Goal: Task Accomplishment & Management: Manage account settings

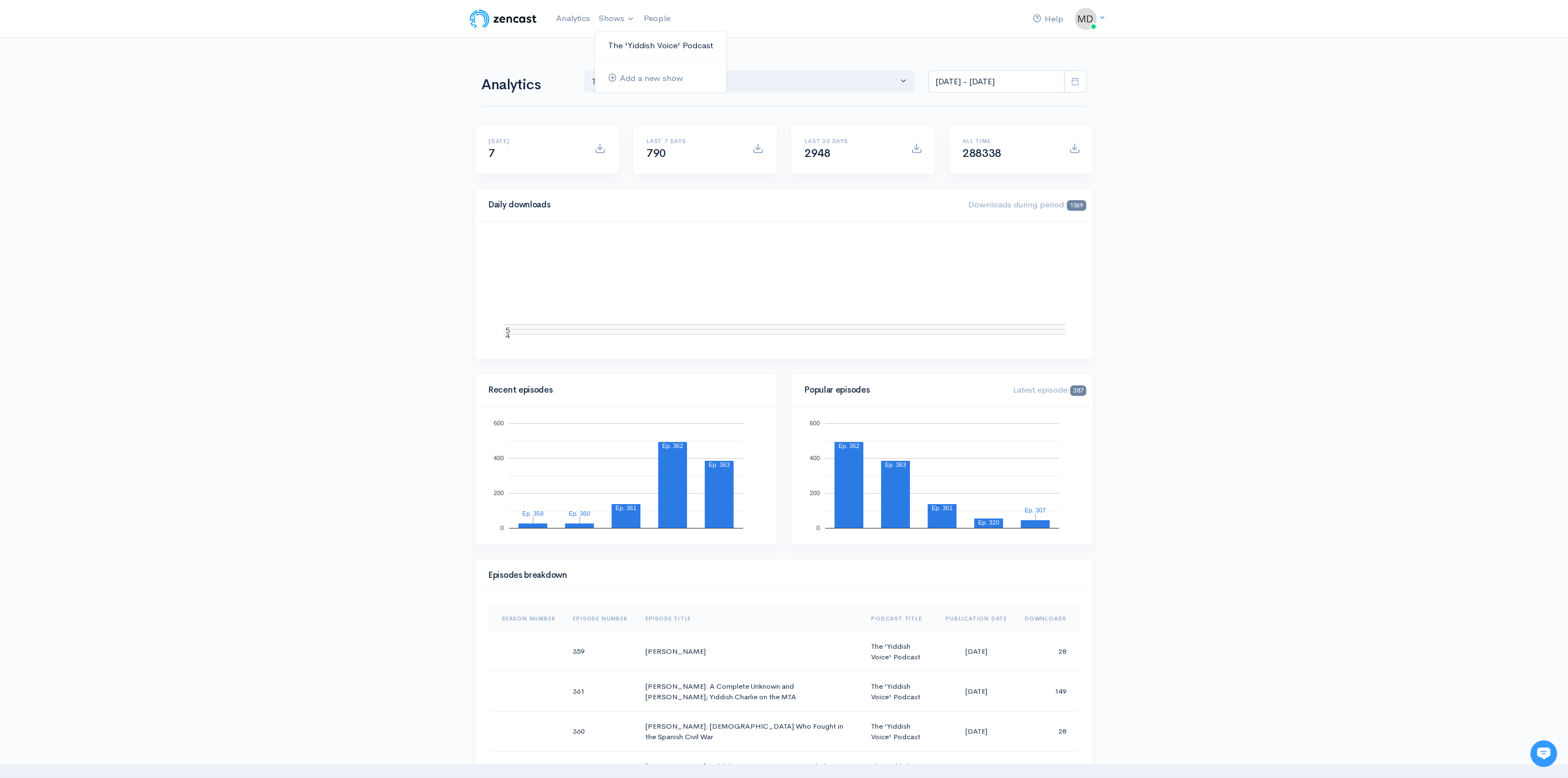
click at [646, 41] on link "The 'Yiddish Voice' Podcast" at bounding box center [661, 46] width 132 height 20
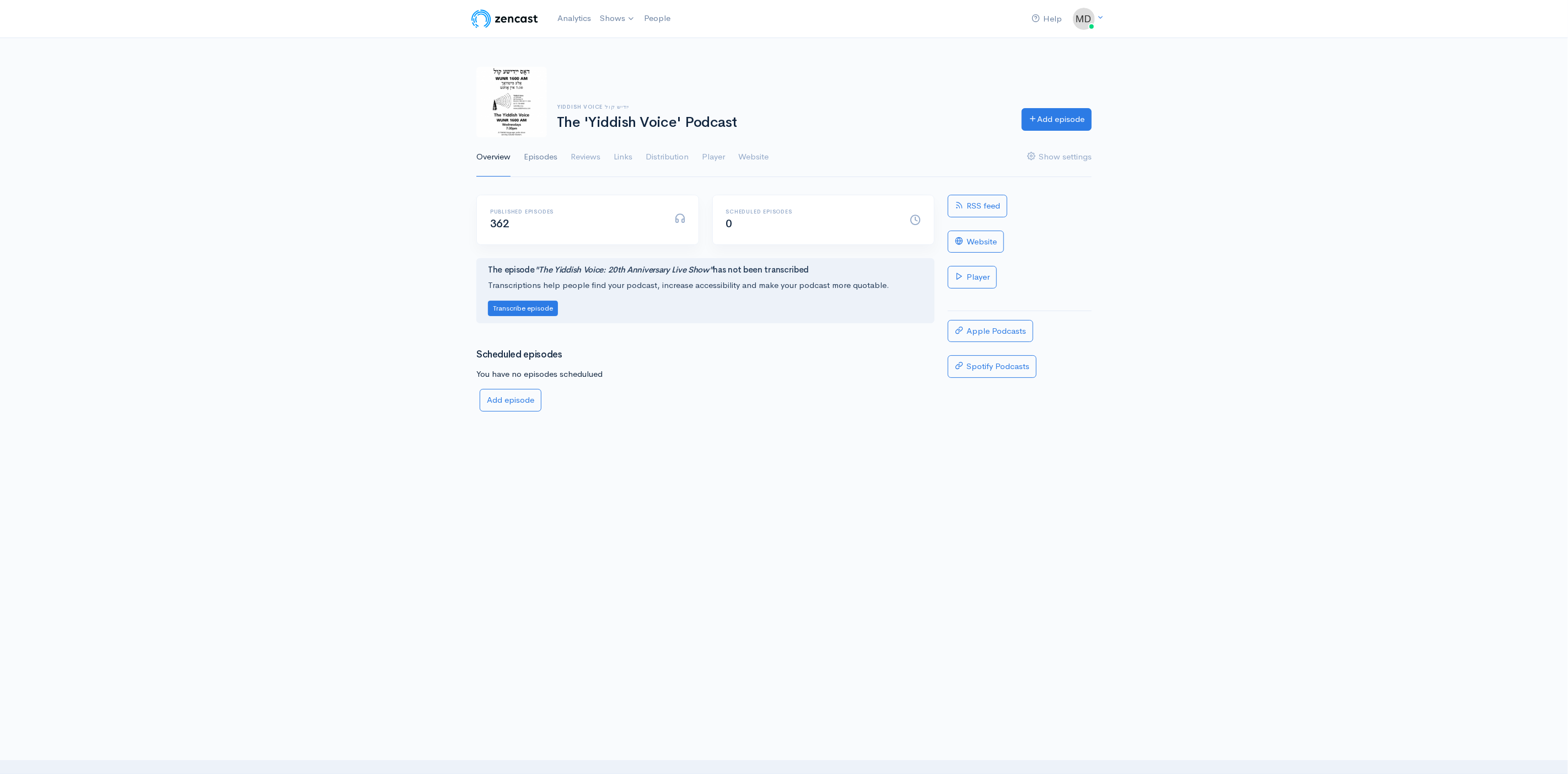
click at [547, 152] on link "Episodes" at bounding box center [541, 157] width 34 height 40
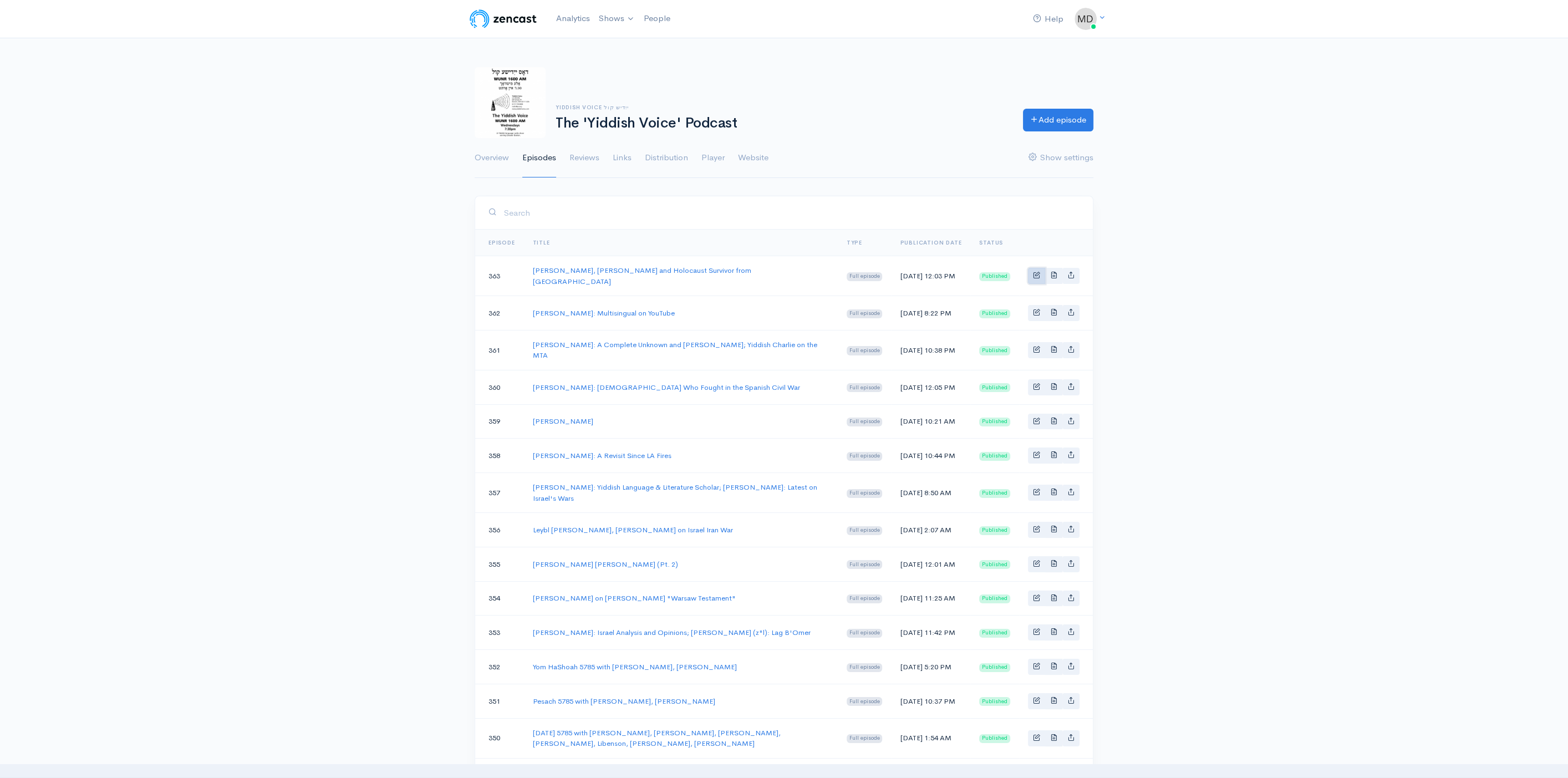
click at [1035, 277] on link "Basic example" at bounding box center [1037, 275] width 17 height 16
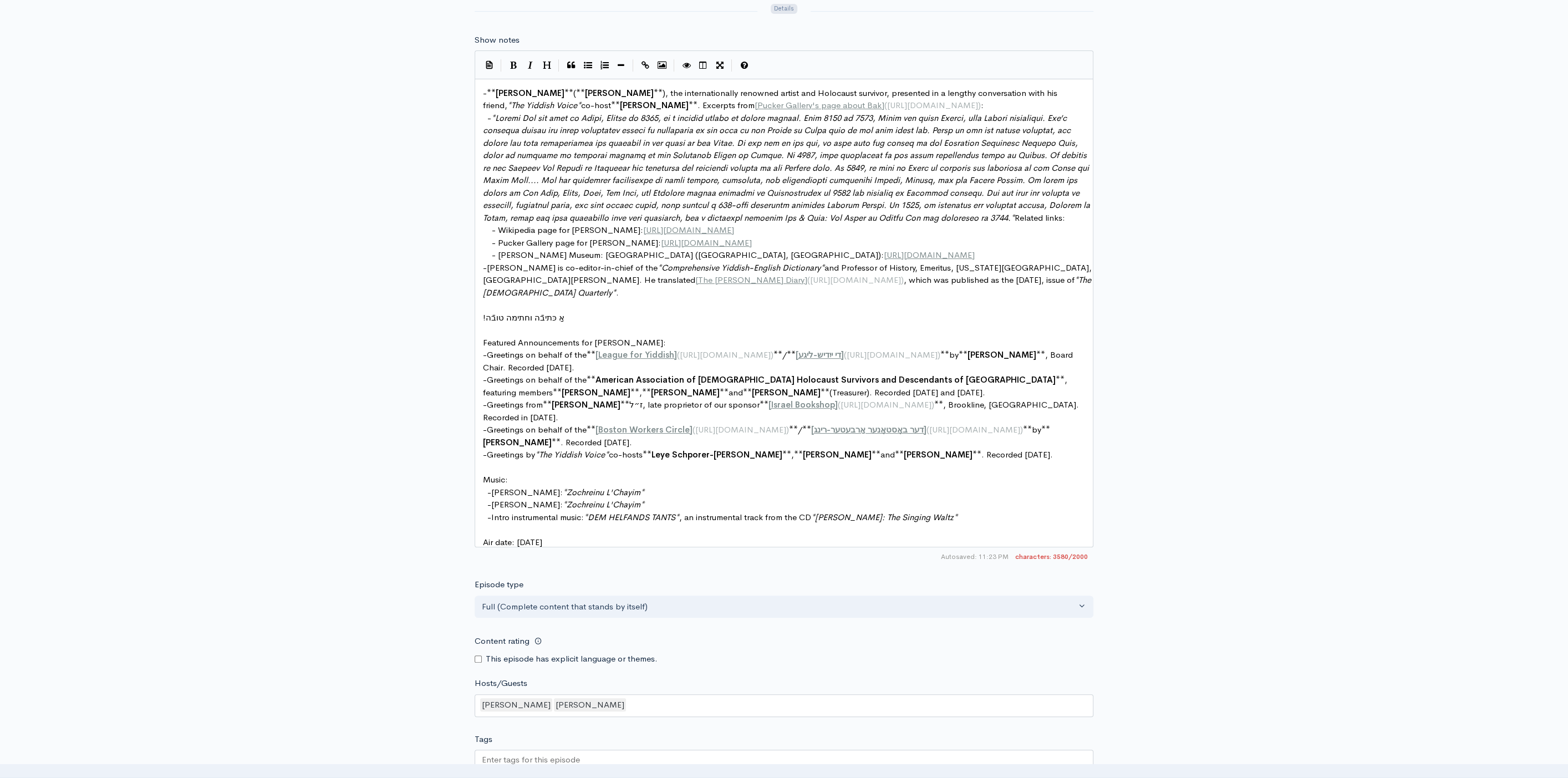
scroll to position [4, 0]
click at [953, 218] on span at bounding box center [787, 168] width 609 height 111
type textarea "*"
click at [1050, 216] on span "was published in 2023.* Related links:" at bounding box center [999, 218] width 151 height 11
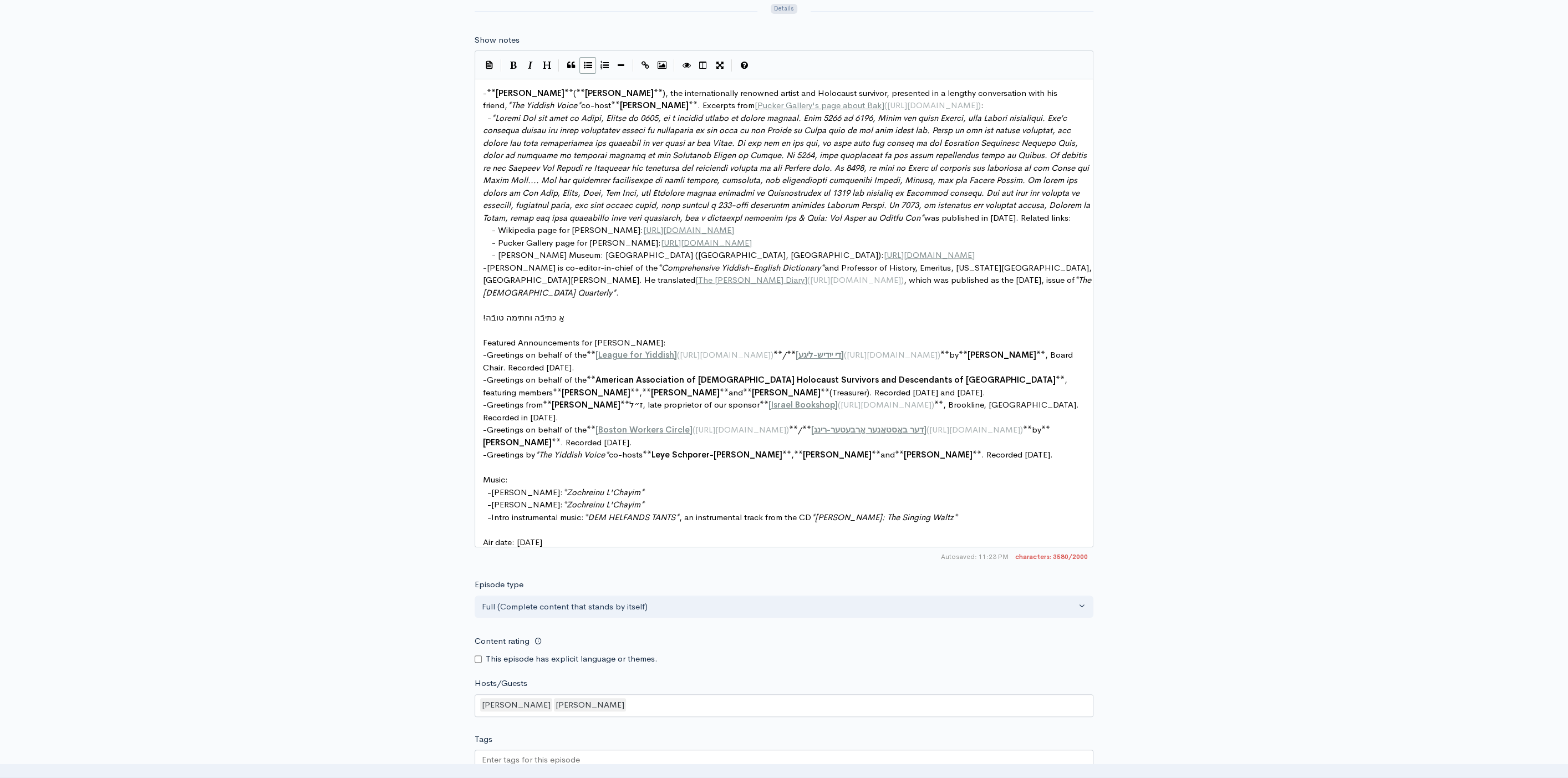
click at [823, 209] on span at bounding box center [787, 168] width 609 height 111
type textarea "*"
click at [481, 216] on pre "- * * was published in 2023. Related links:" at bounding box center [789, 168] width 616 height 113
type textarea "*"
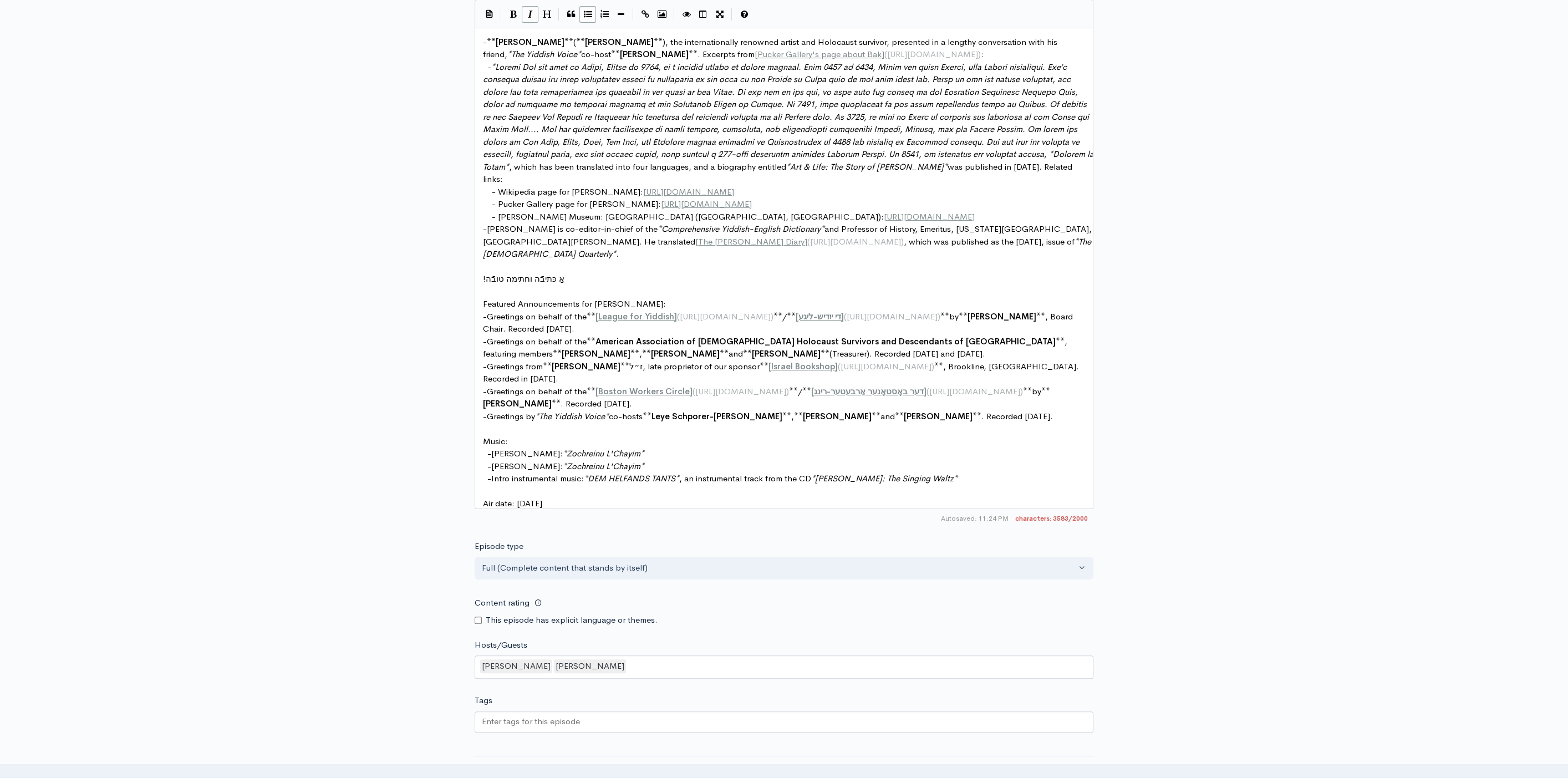
scroll to position [876, 0]
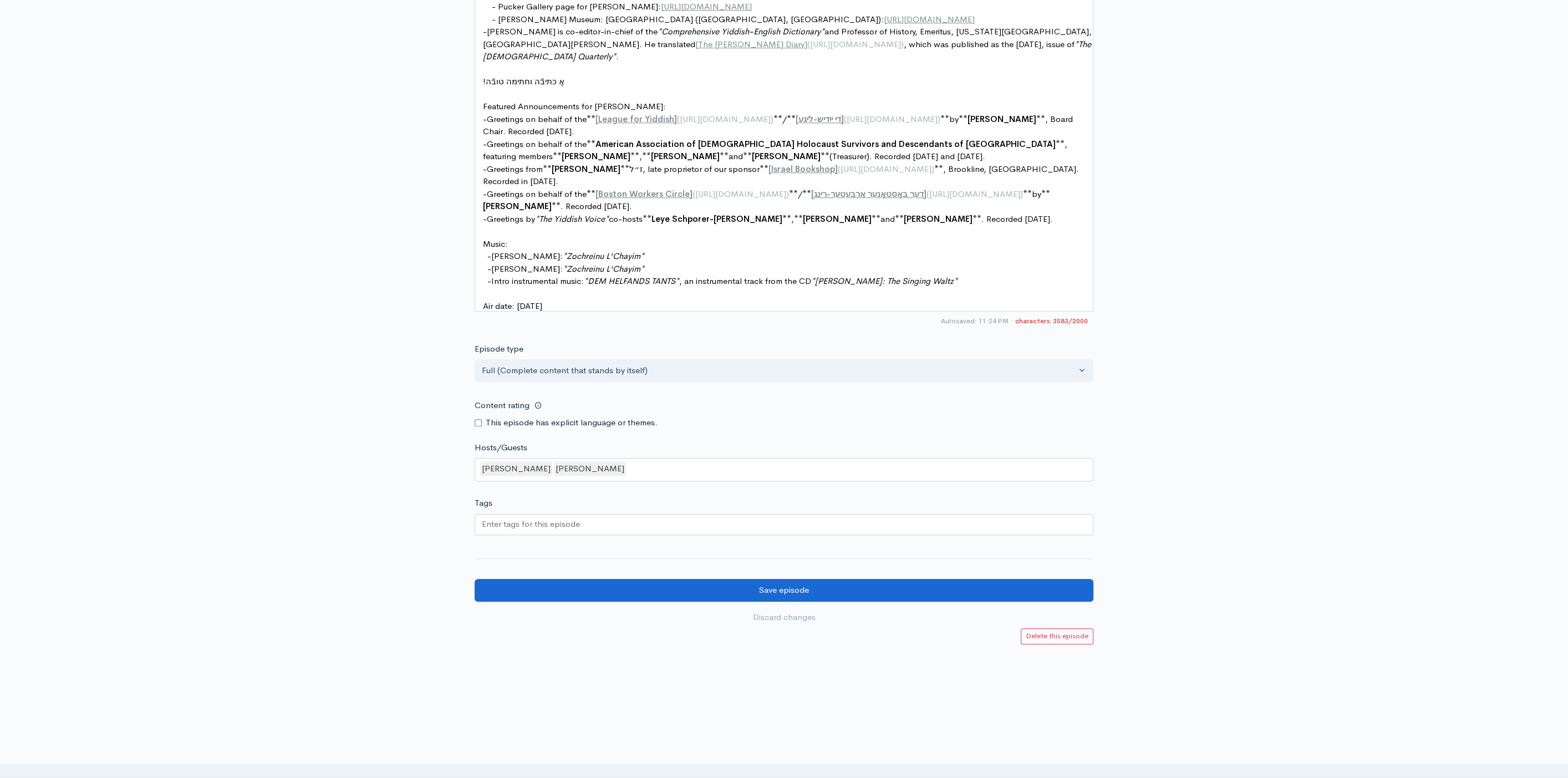
type textarea "*"
click at [774, 583] on input "Save episode" at bounding box center [784, 590] width 619 height 22
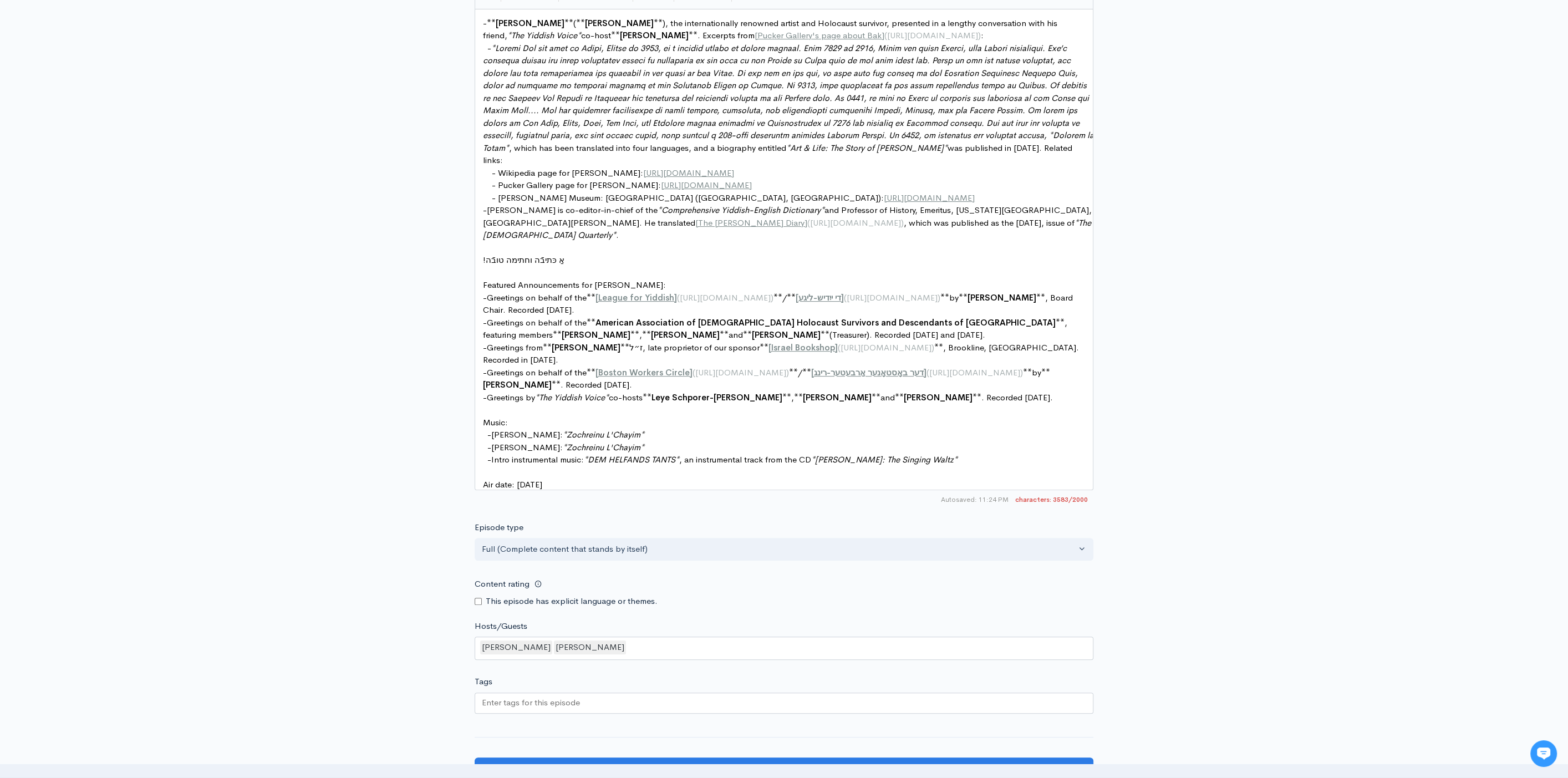
scroll to position [4, 0]
click at [488, 142] on span at bounding box center [789, 98] width 613 height 111
click at [550, 142] on span ", which has been translated into four languages, and a biography entitled" at bounding box center [647, 148] width 277 height 11
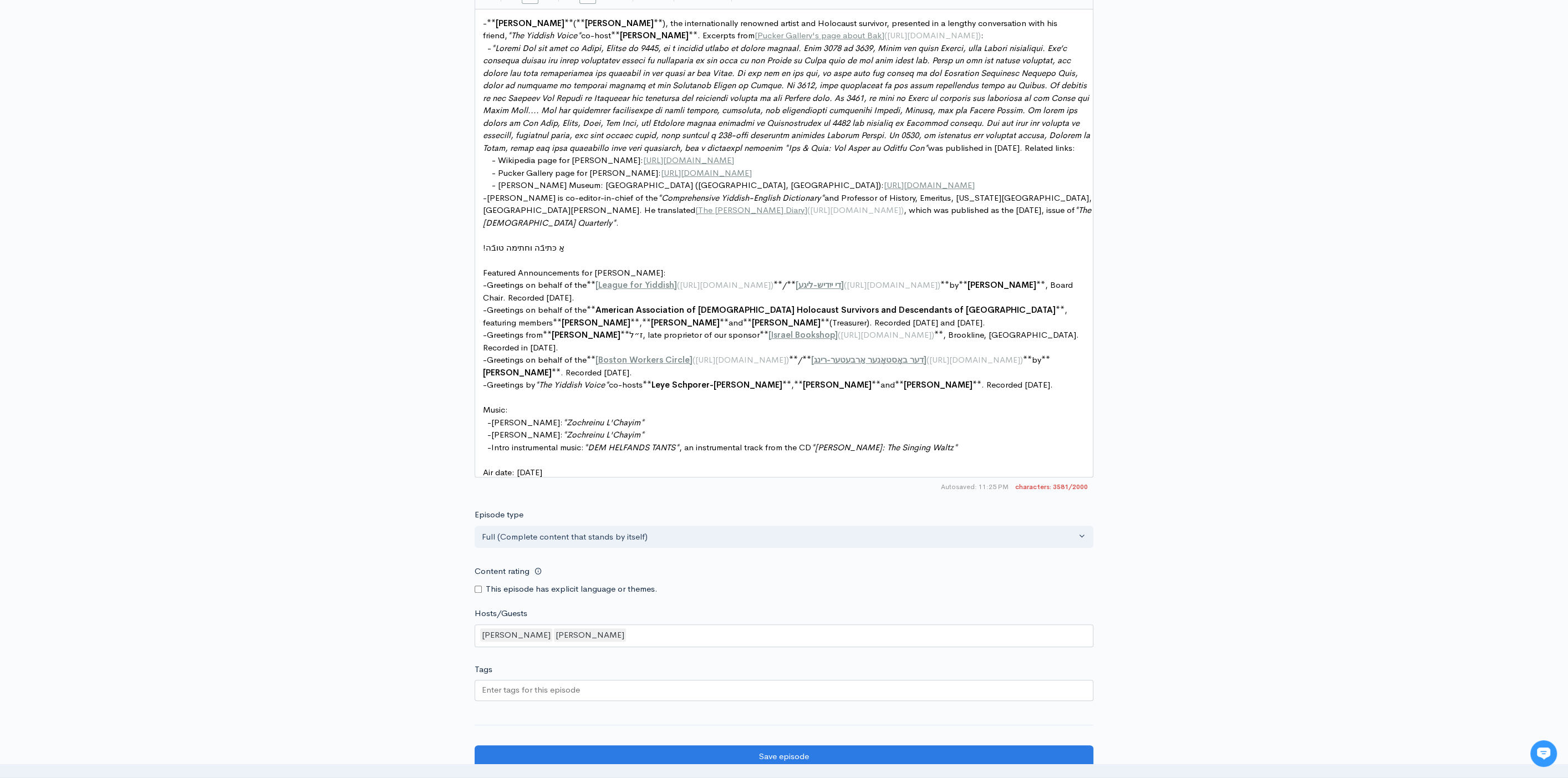
click at [826, 140] on span at bounding box center [787, 98] width 609 height 111
click at [955, 144] on span "was published in 2023. Related links:" at bounding box center [997, 148] width 147 height 11
click at [788, 756] on input "Save episode" at bounding box center [784, 756] width 619 height 22
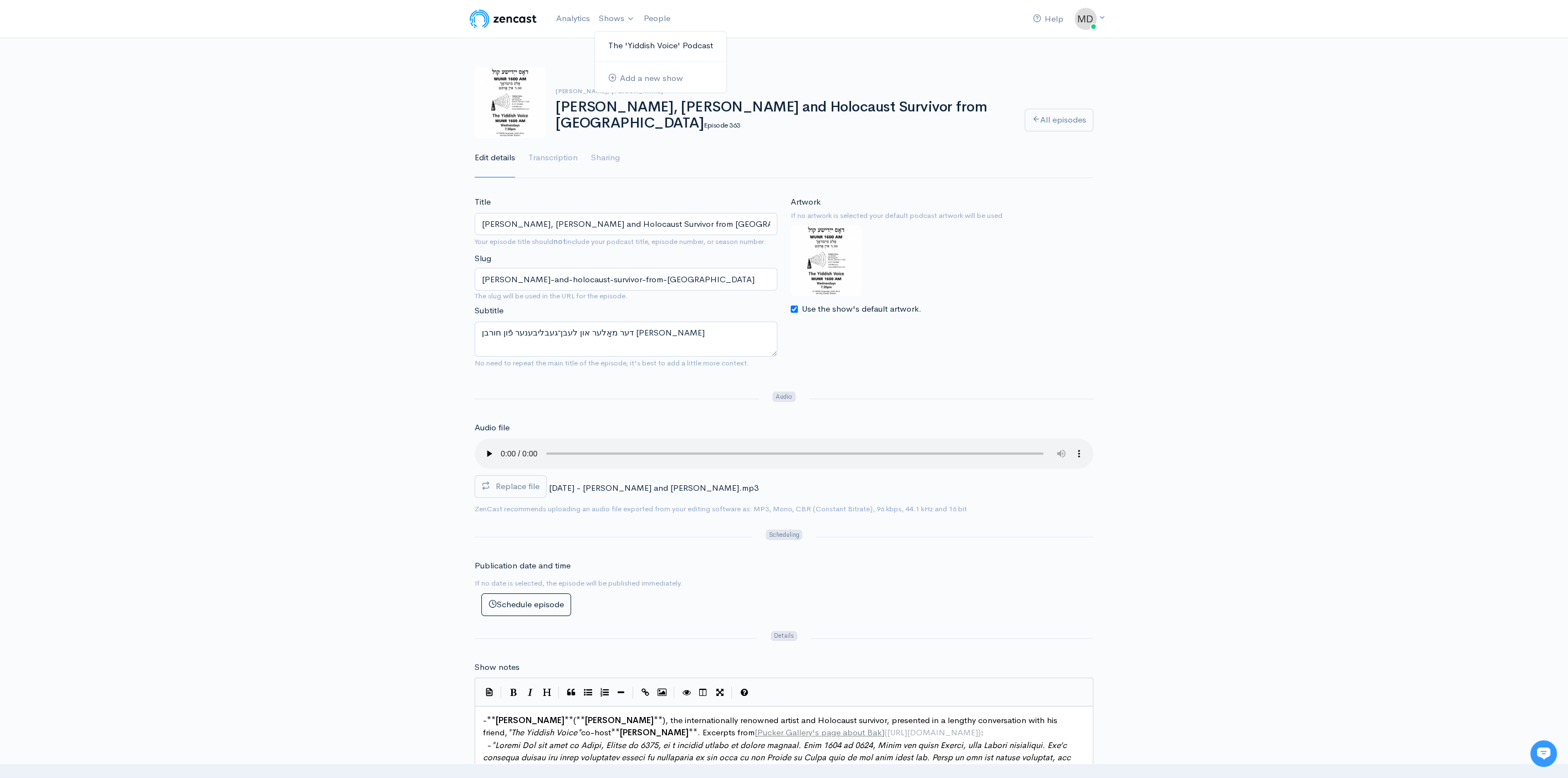
click at [630, 46] on link "The 'Yiddish Voice' Podcast" at bounding box center [661, 46] width 132 height 20
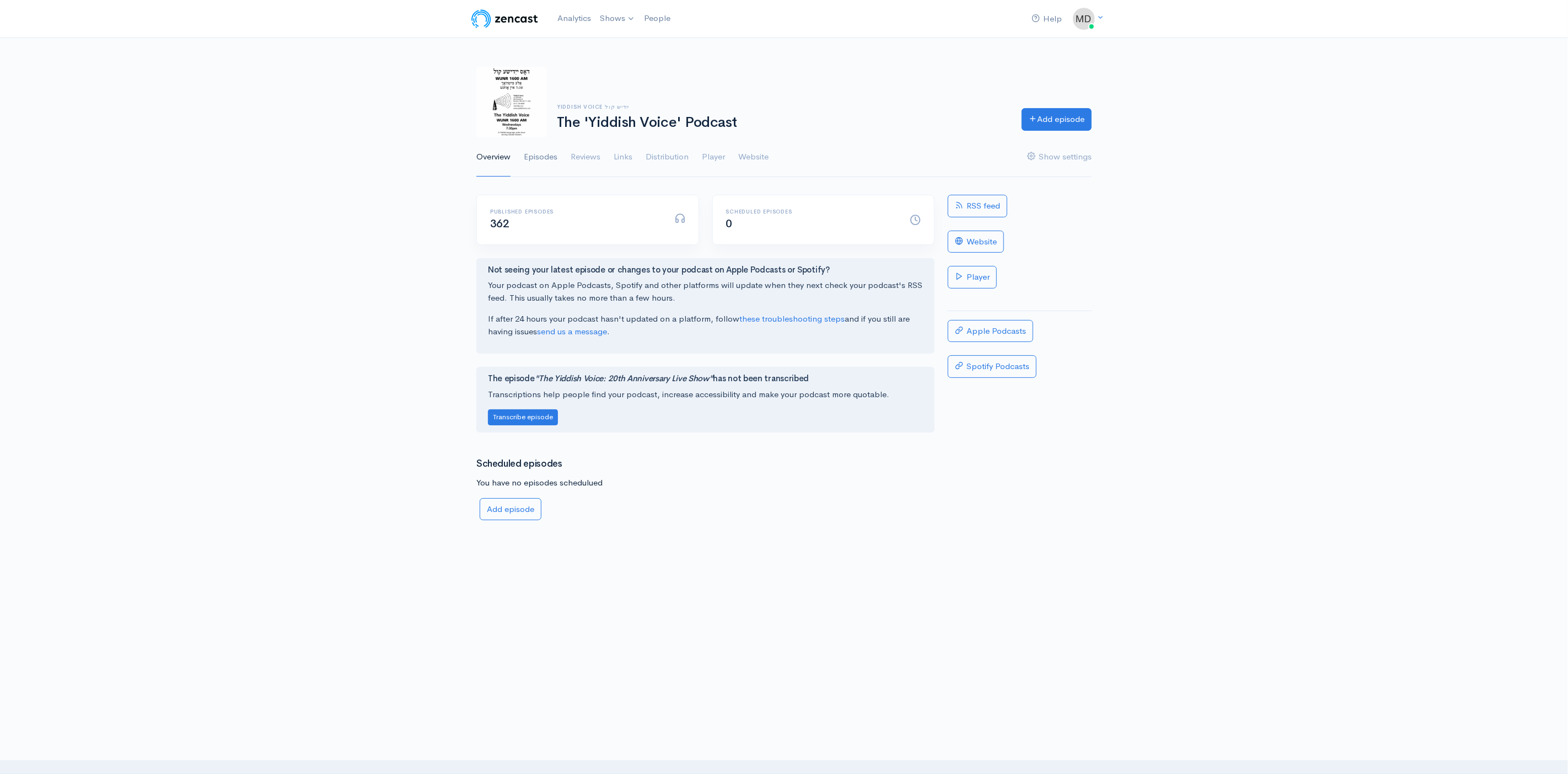
click at [552, 152] on link "Episodes" at bounding box center [541, 157] width 34 height 40
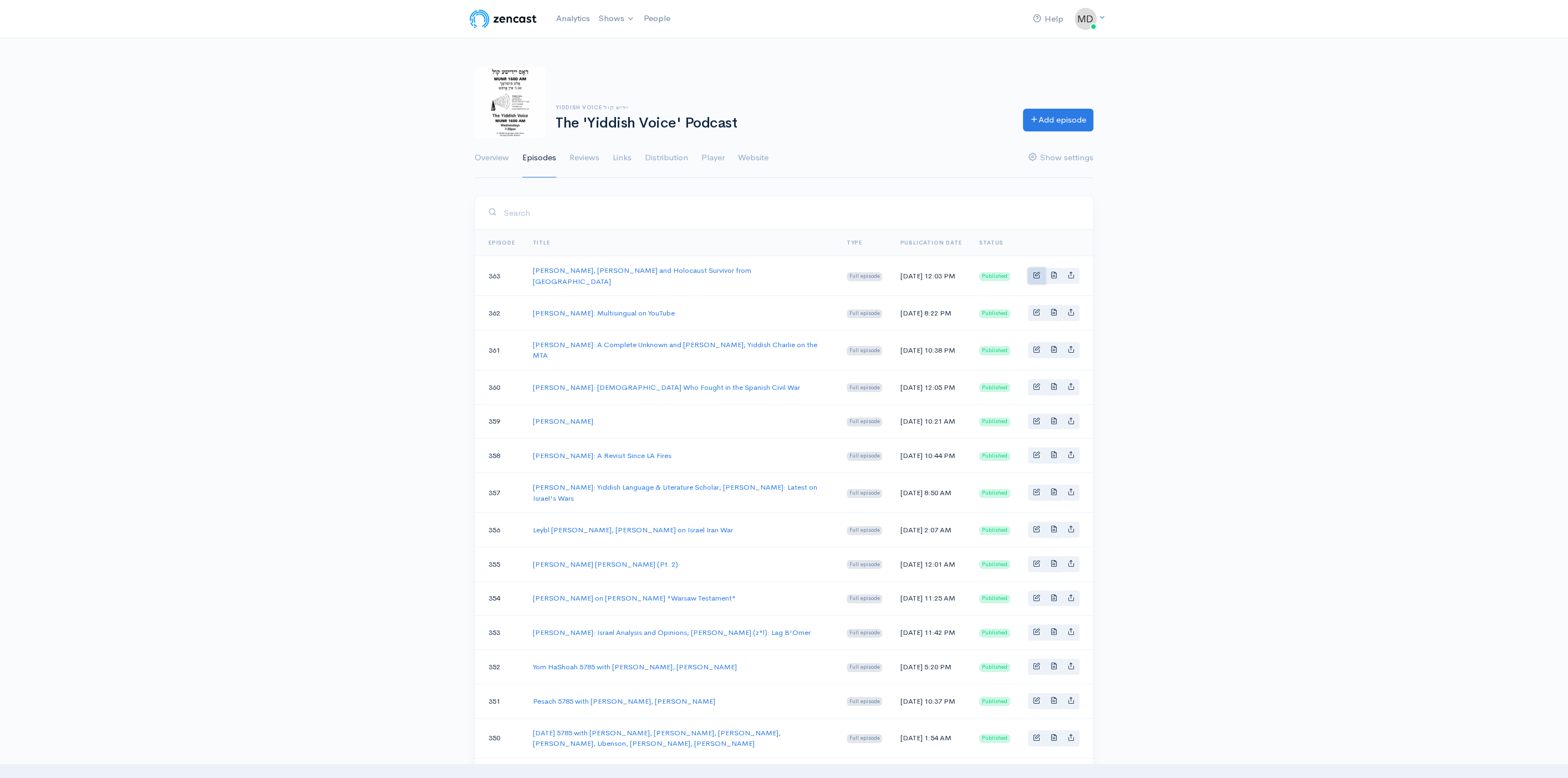
click at [1038, 277] on link "Basic example" at bounding box center [1037, 275] width 17 height 16
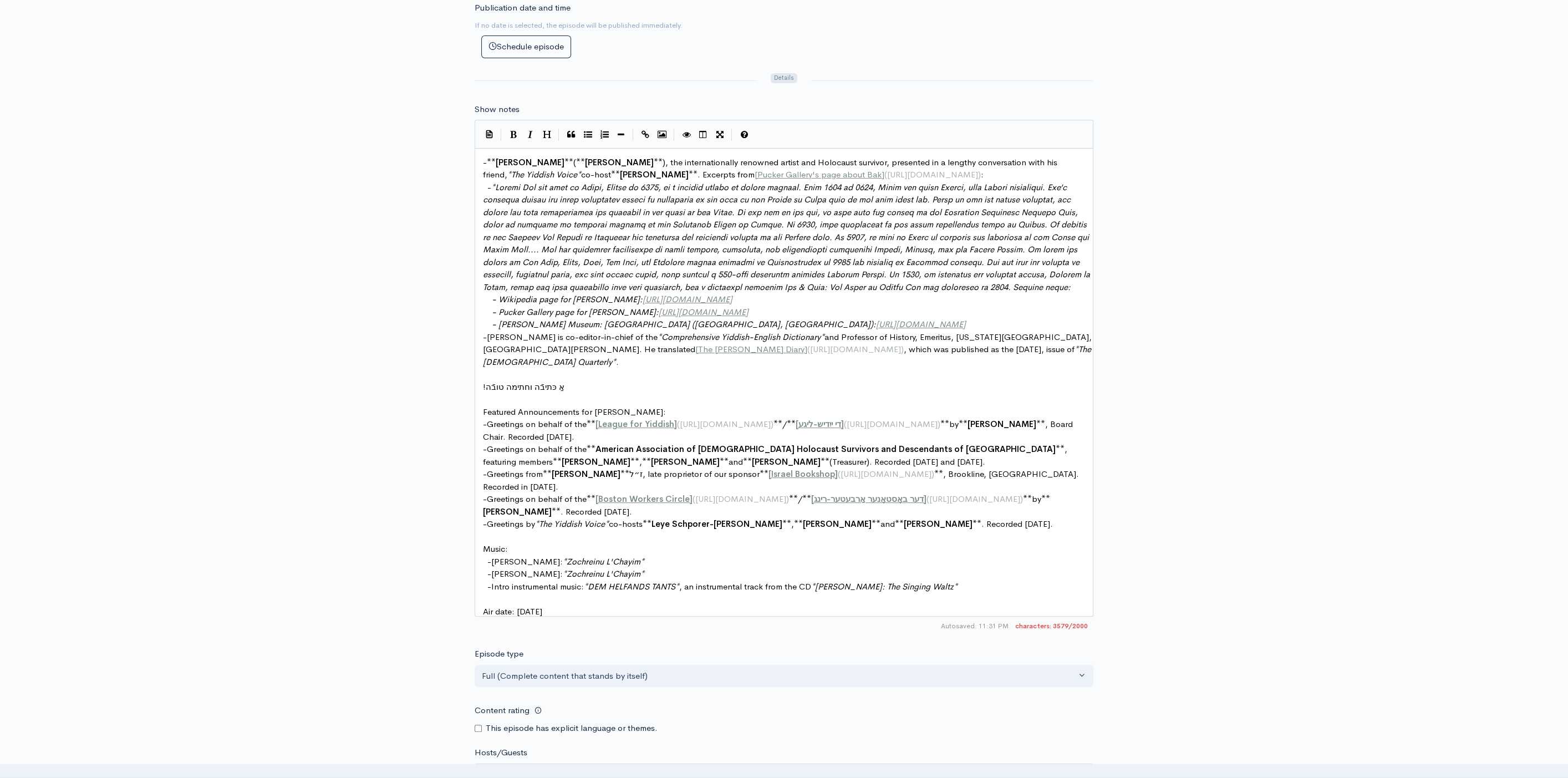
scroll to position [4, 0]
click at [624, 504] on pre "- Greetings on behalf of the ** [ Boston Workers Circle ] ( https://circlebosto…" at bounding box center [789, 505] width 616 height 25
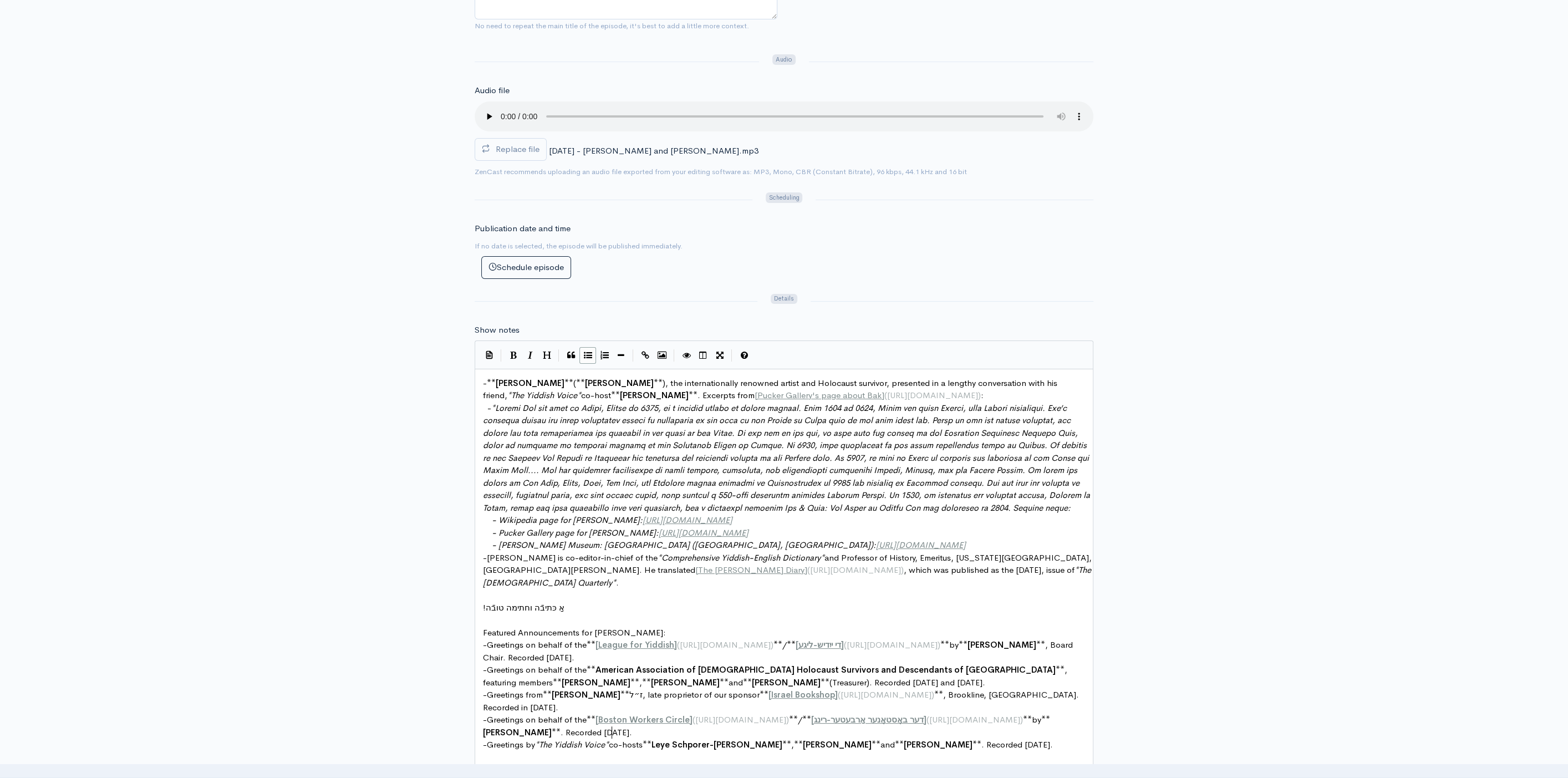
scroll to position [772, 0]
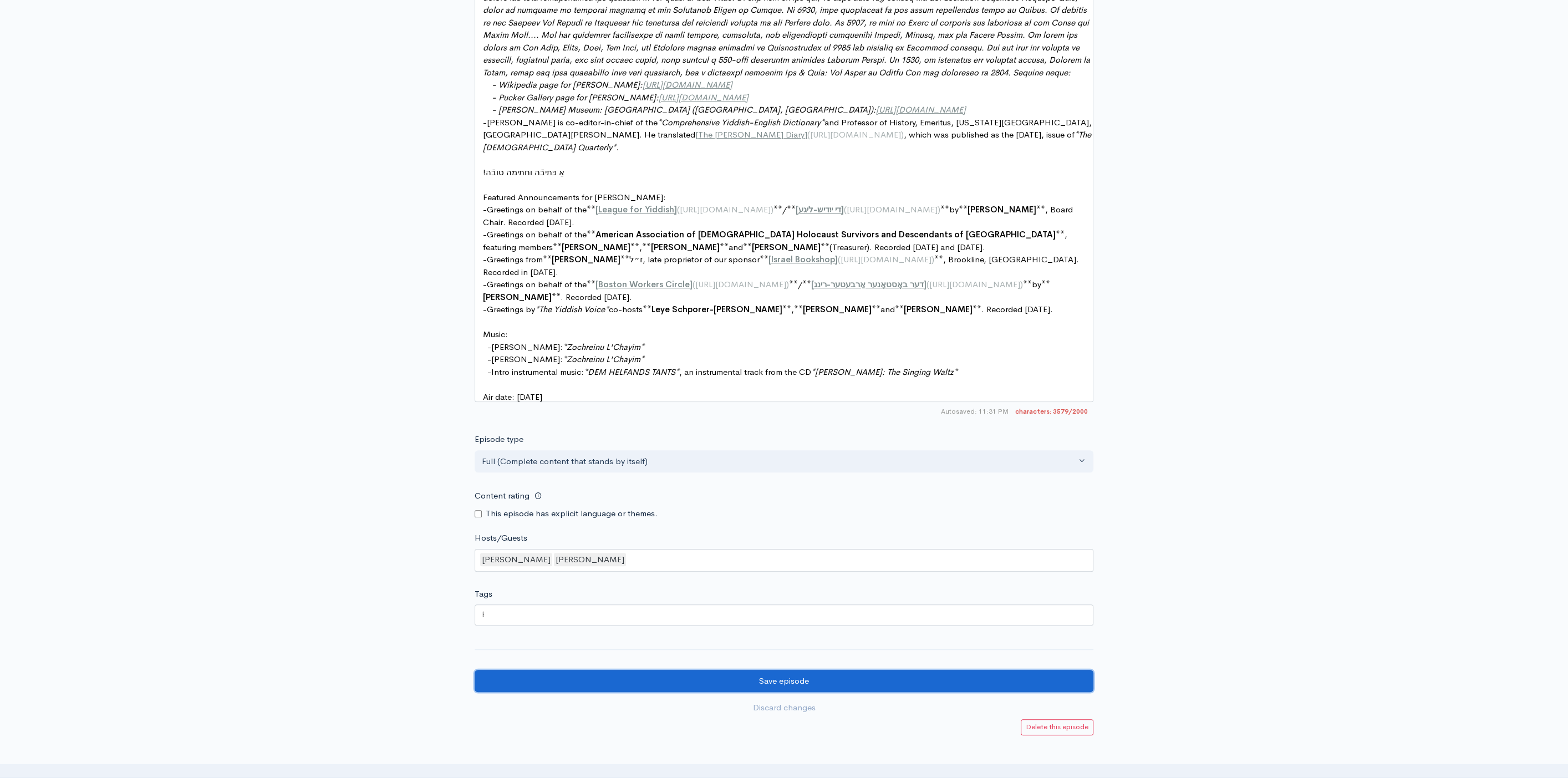
click at [787, 685] on input "Save episode" at bounding box center [784, 680] width 619 height 22
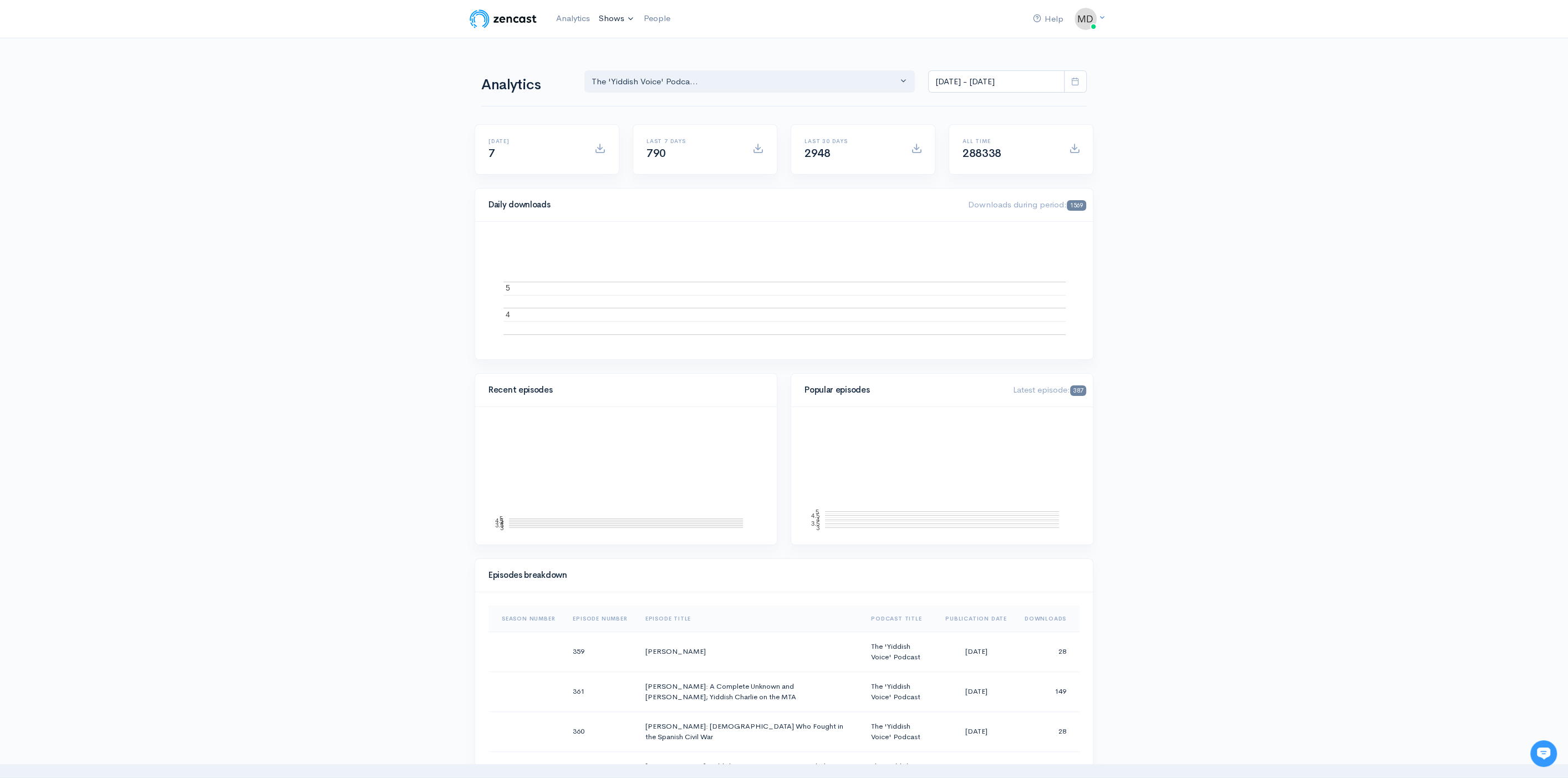
click at [612, 20] on link "Shows" at bounding box center [616, 19] width 44 height 25
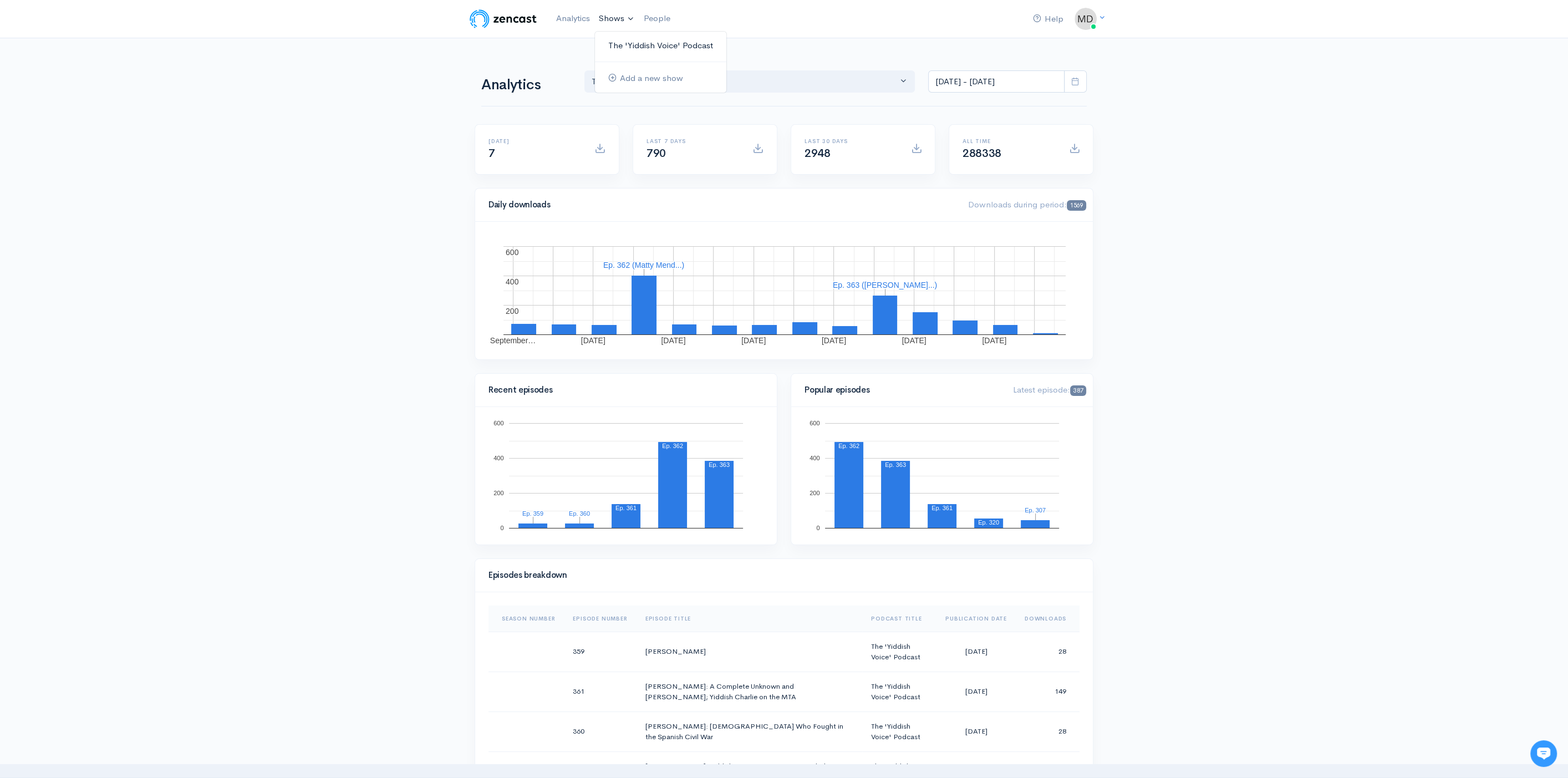
click at [641, 45] on link "The 'Yiddish Voice' Podcast" at bounding box center [661, 46] width 132 height 20
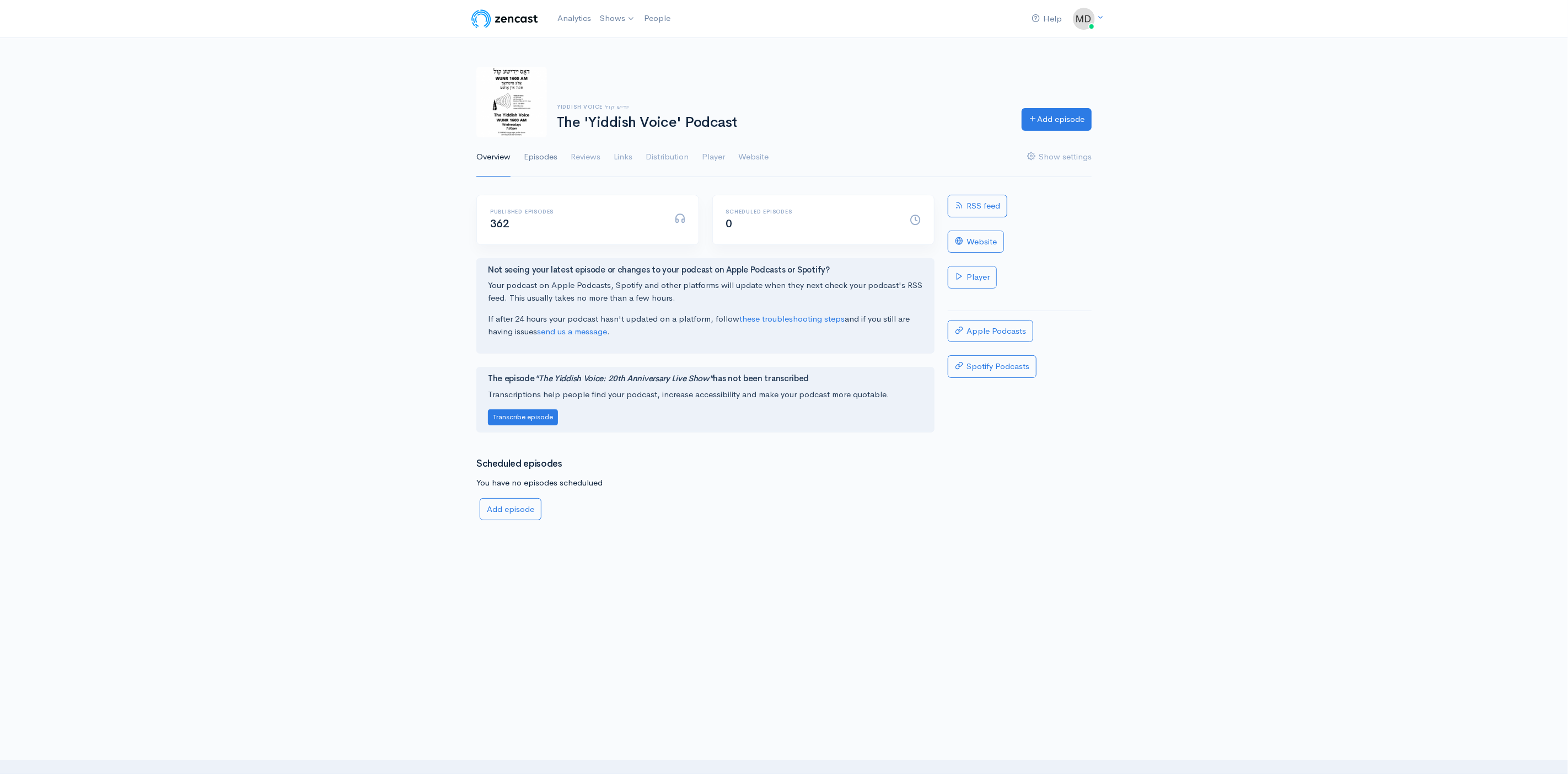
click at [545, 158] on link "Episodes" at bounding box center [541, 157] width 34 height 40
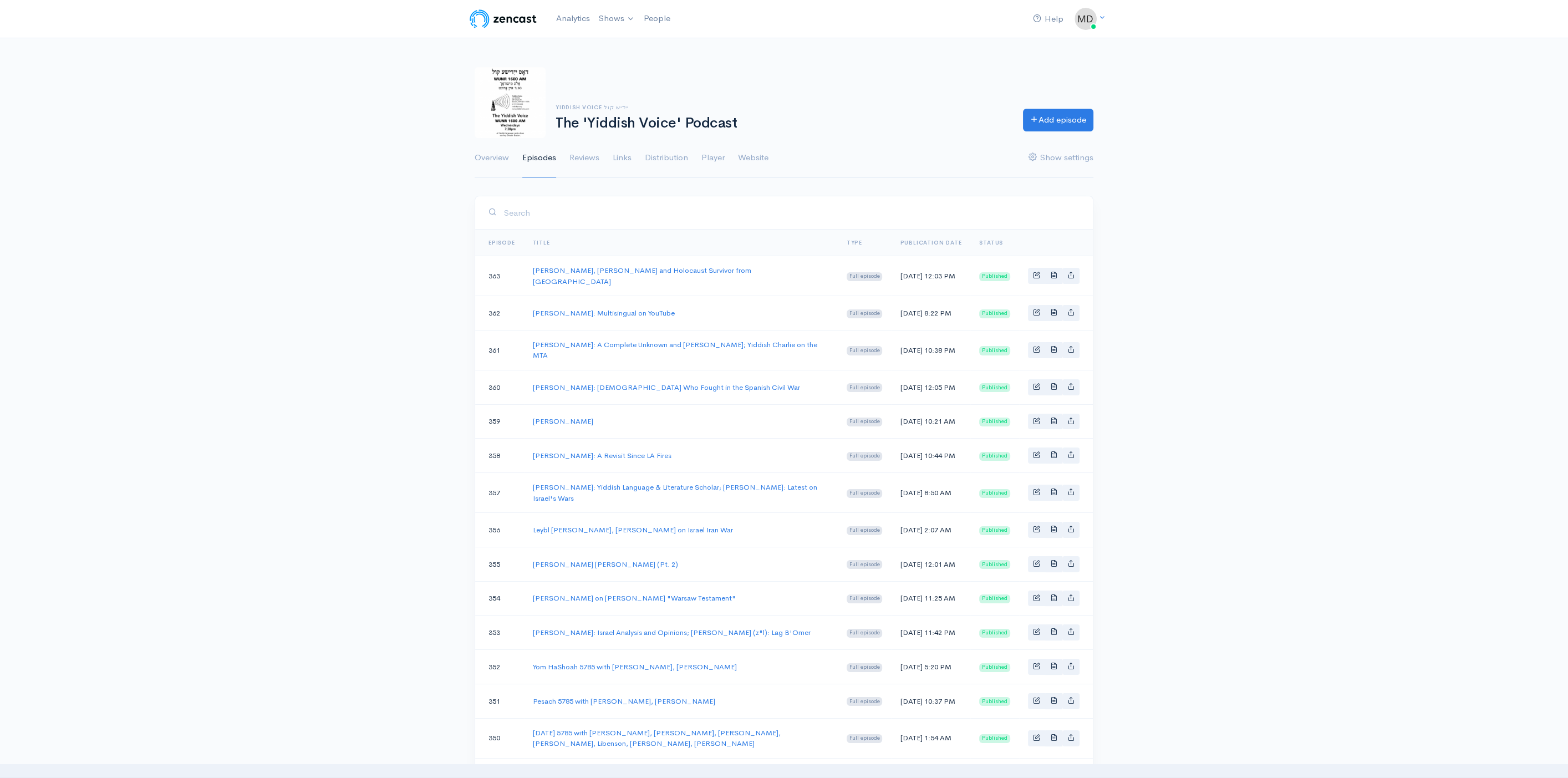
scroll to position [539, 0]
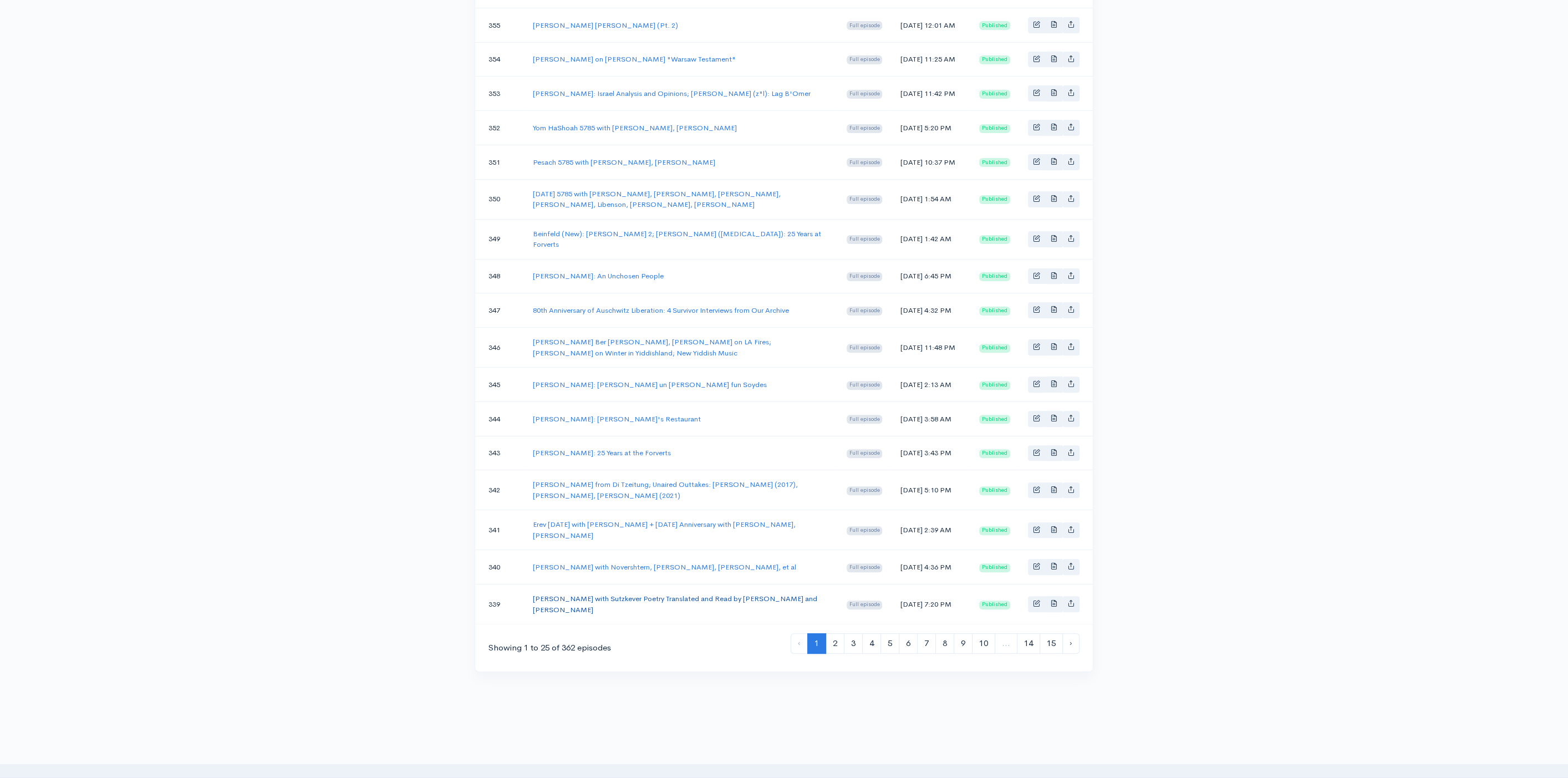
click at [611, 615] on link "[PERSON_NAME] with Sutzkever Poetry Translated and Read by [PERSON_NAME] and [P…" at bounding box center [674, 604] width 284 height 20
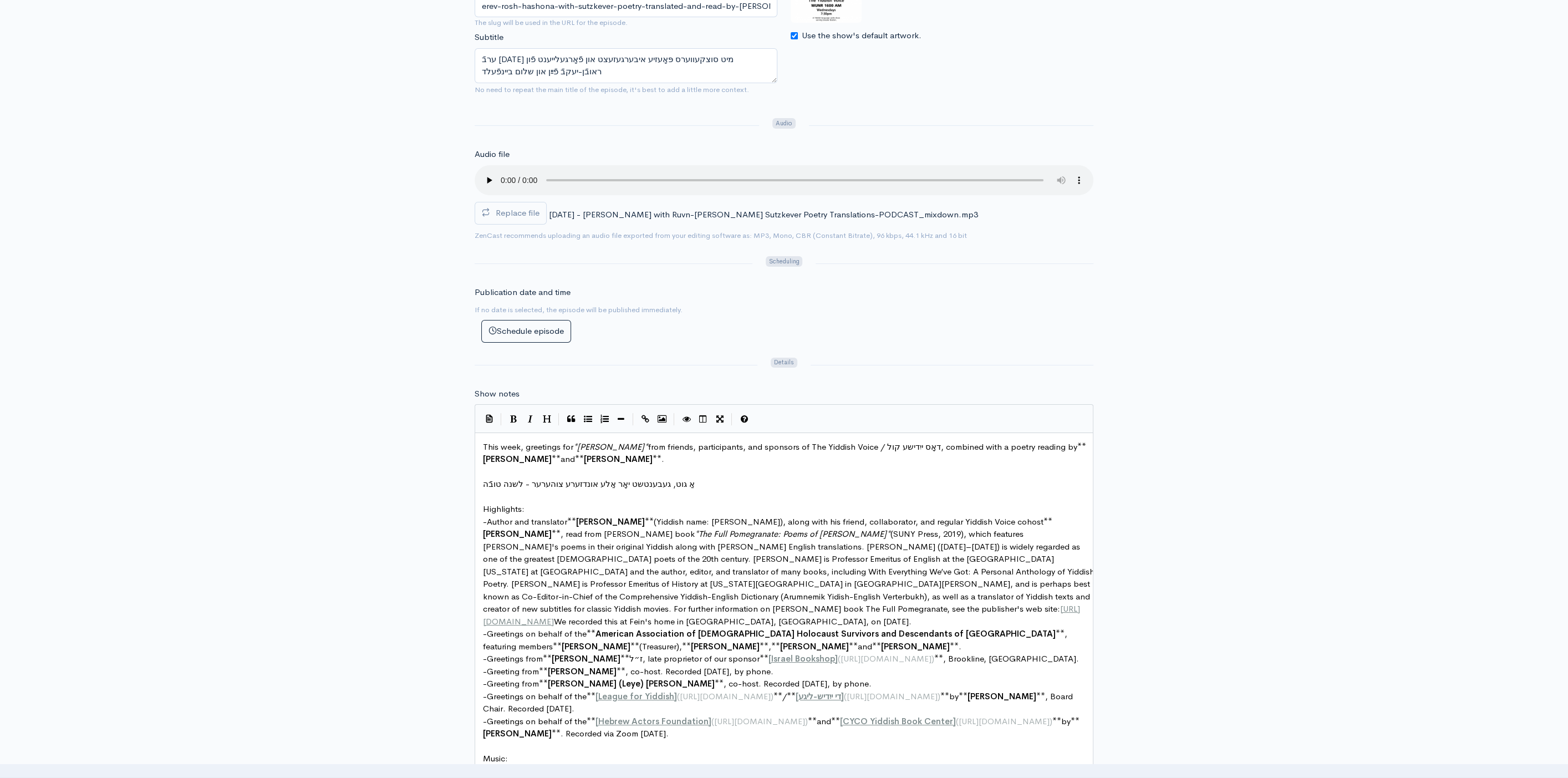
scroll to position [612, 0]
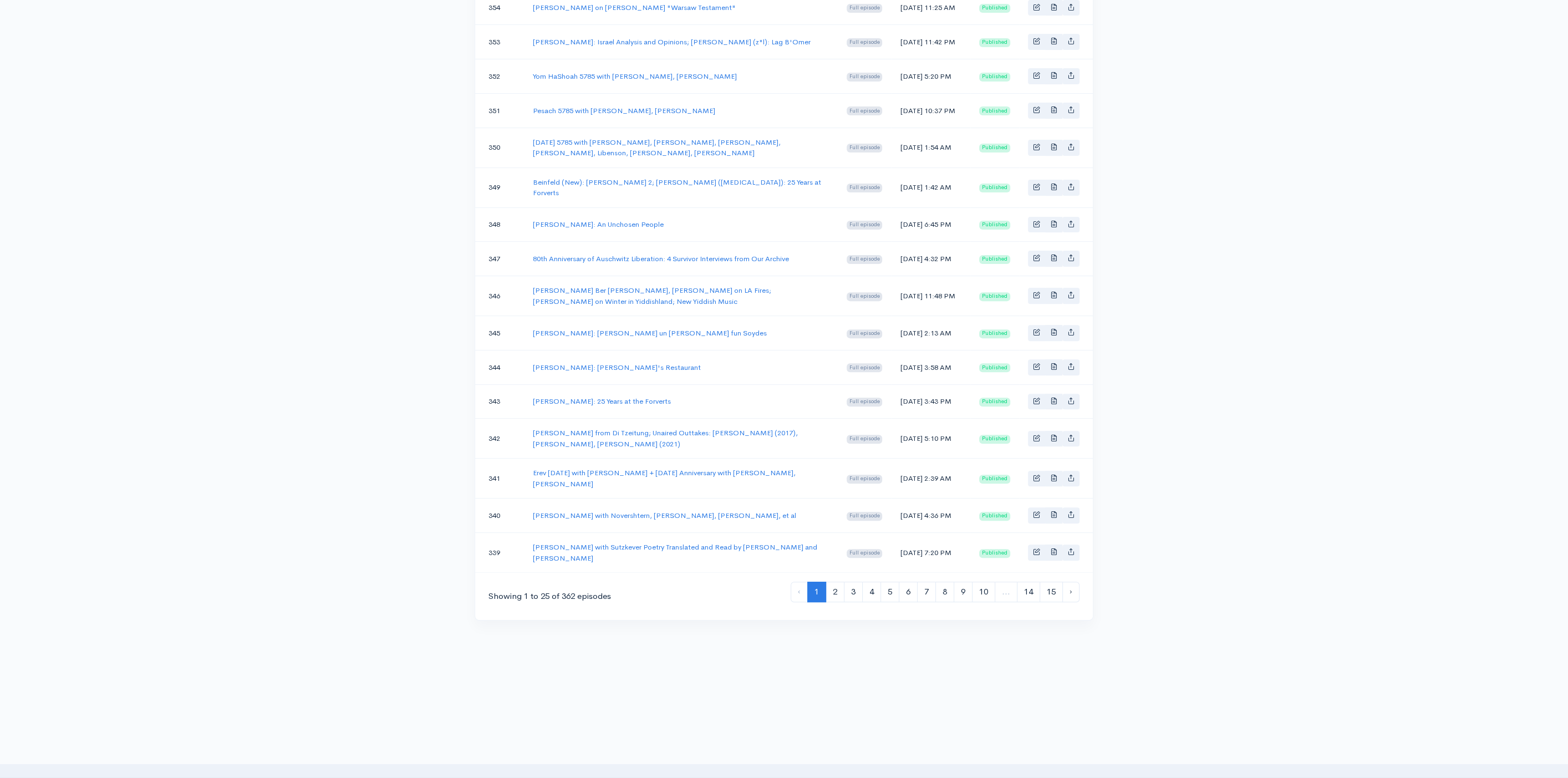
scroll to position [539, 0]
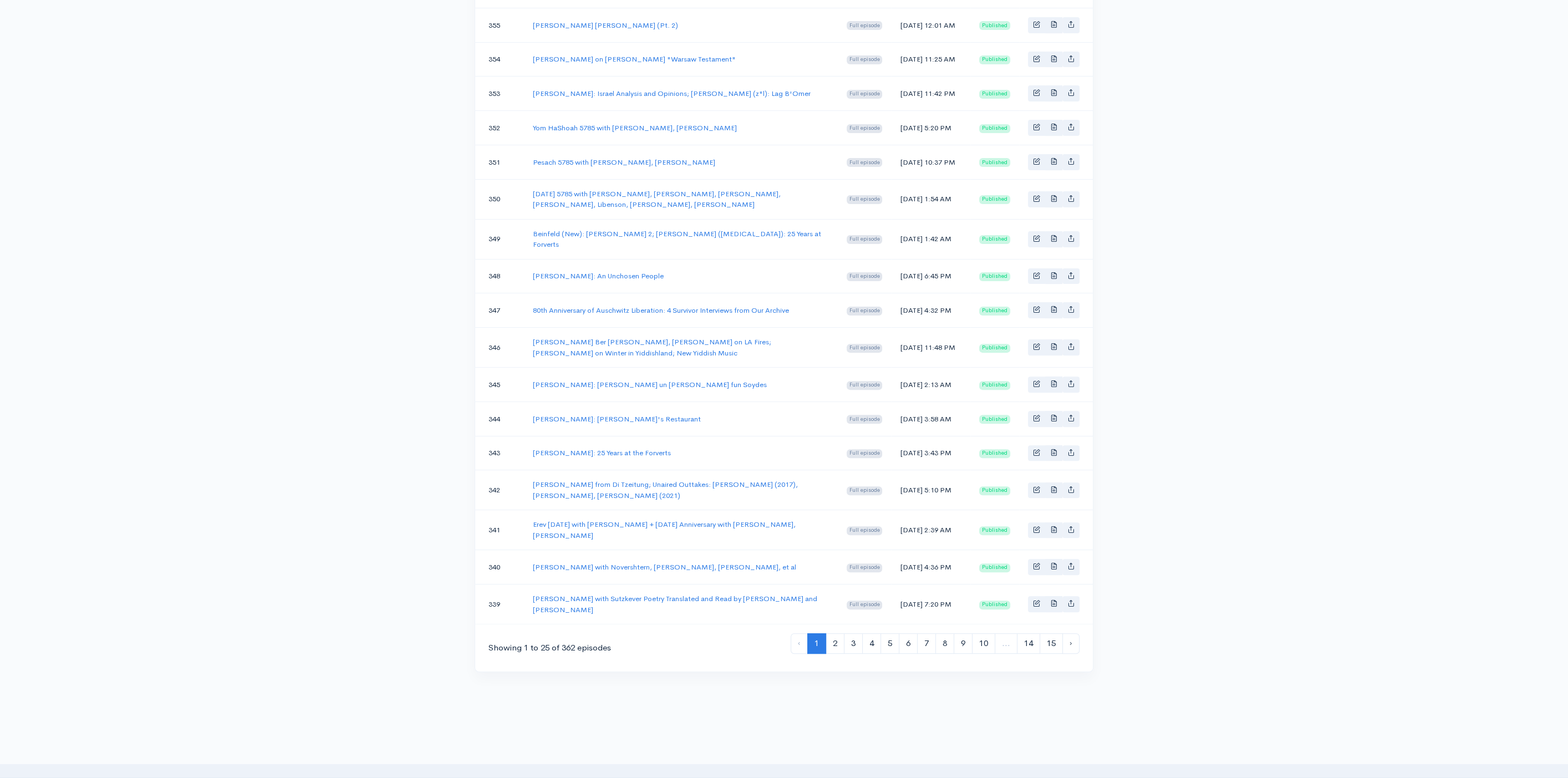
click at [702, 550] on td "Erev [DATE] with [PERSON_NAME] + [DATE] Anniversary with [PERSON_NAME], [PERSON…" at bounding box center [681, 530] width 314 height 40
click at [703, 540] on link "Erev [DATE] with [PERSON_NAME] + [DATE] Anniversary with [PERSON_NAME], [PERSON…" at bounding box center [664, 530] width 262 height 20
click at [623, 615] on link "[PERSON_NAME] with Sutzkever Poetry Translated and Read by [PERSON_NAME] and [P…" at bounding box center [674, 604] width 284 height 20
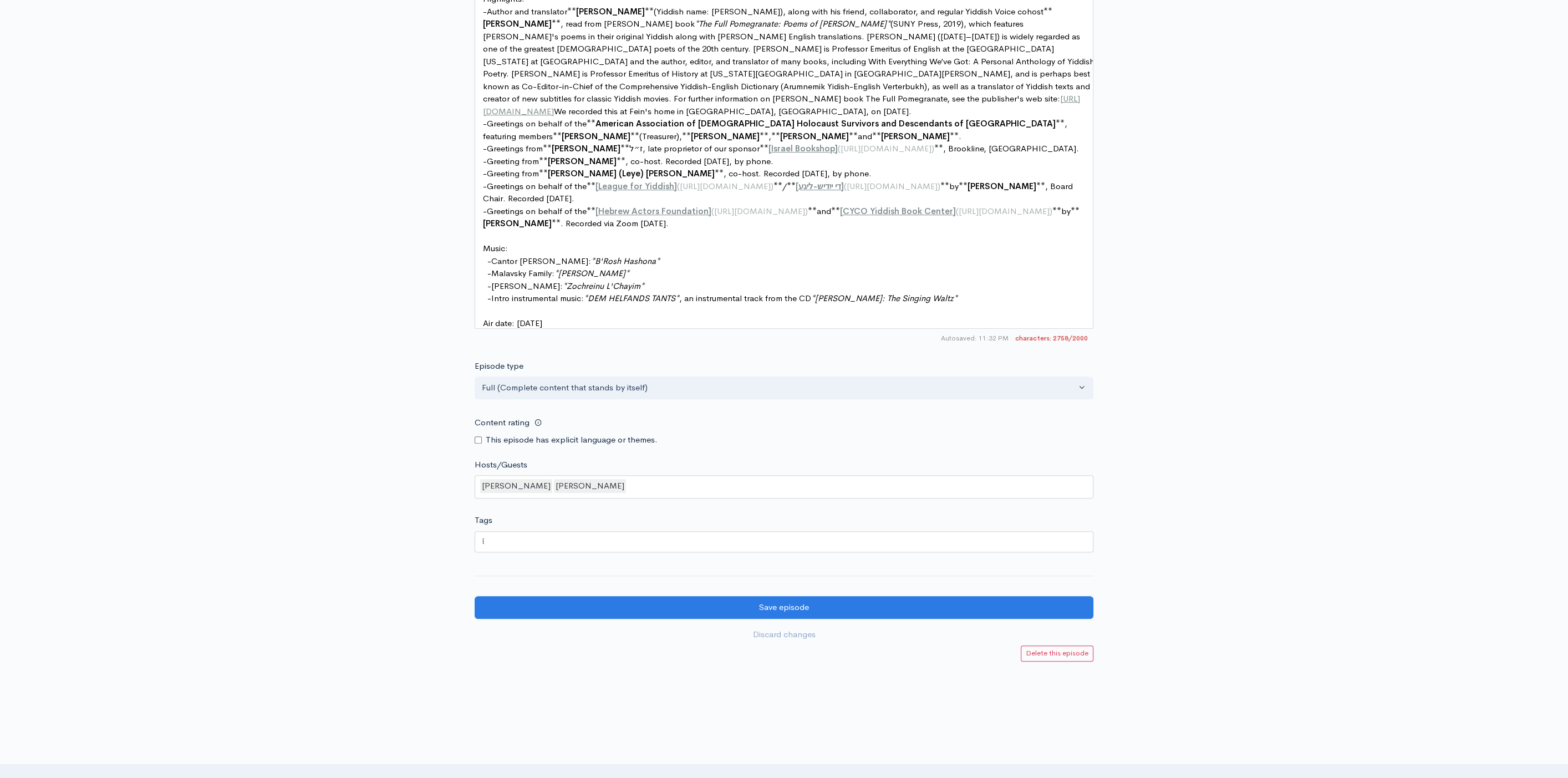
scroll to position [4, 0]
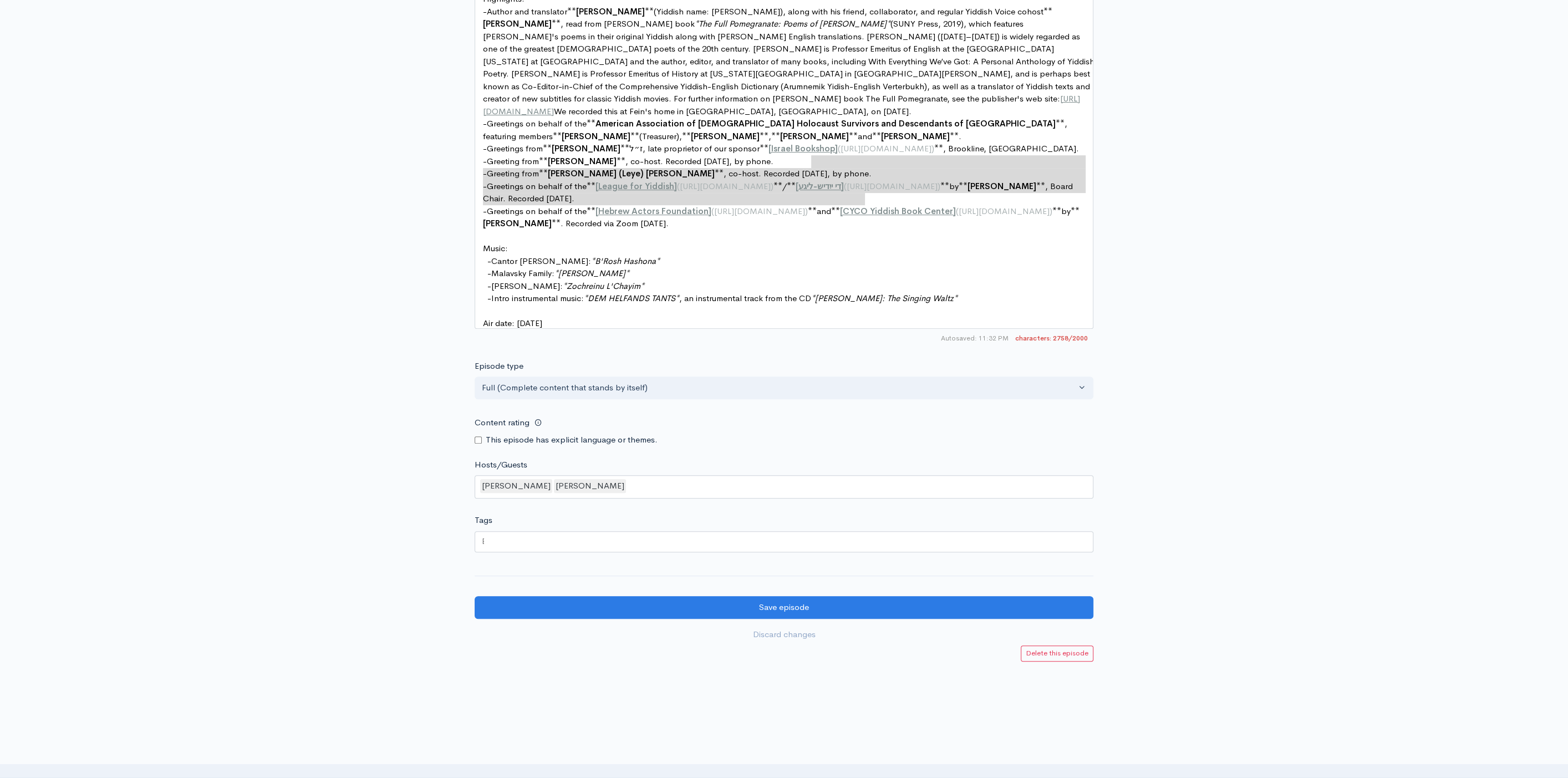
type textarea "- Greetings on behalf of the **[League for Yiddish]([URL][DOMAIN_NAME] / **[די …"
drag, startPoint x: 823, startPoint y: 159, endPoint x: 849, endPoint y: 176, distance: 31.1
